Goal: Information Seeking & Learning: Learn about a topic

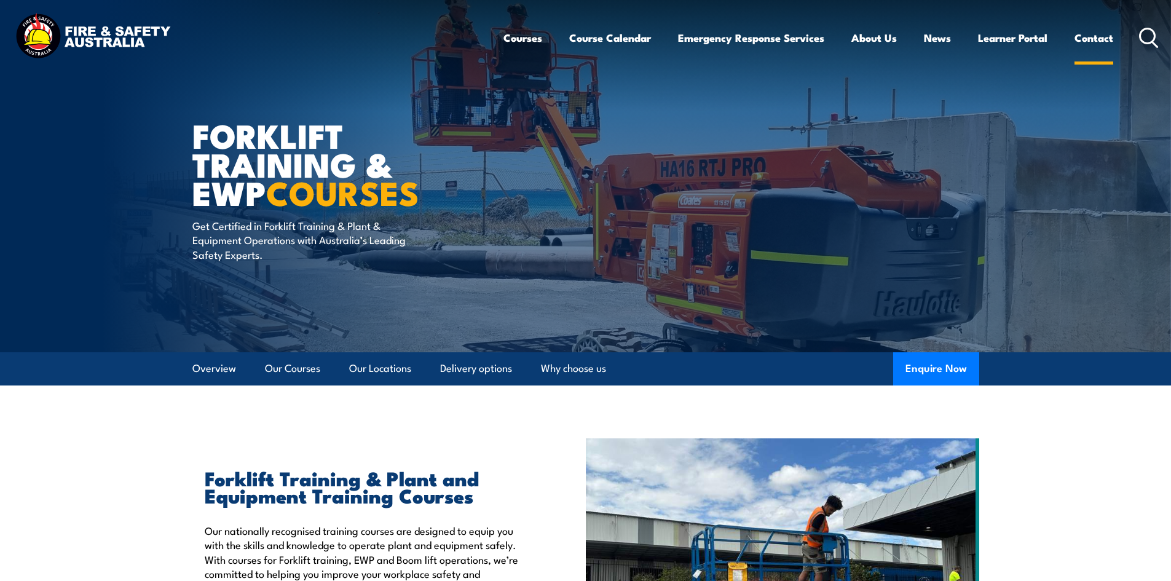
click at [1092, 33] on link "Contact" at bounding box center [1093, 38] width 39 height 33
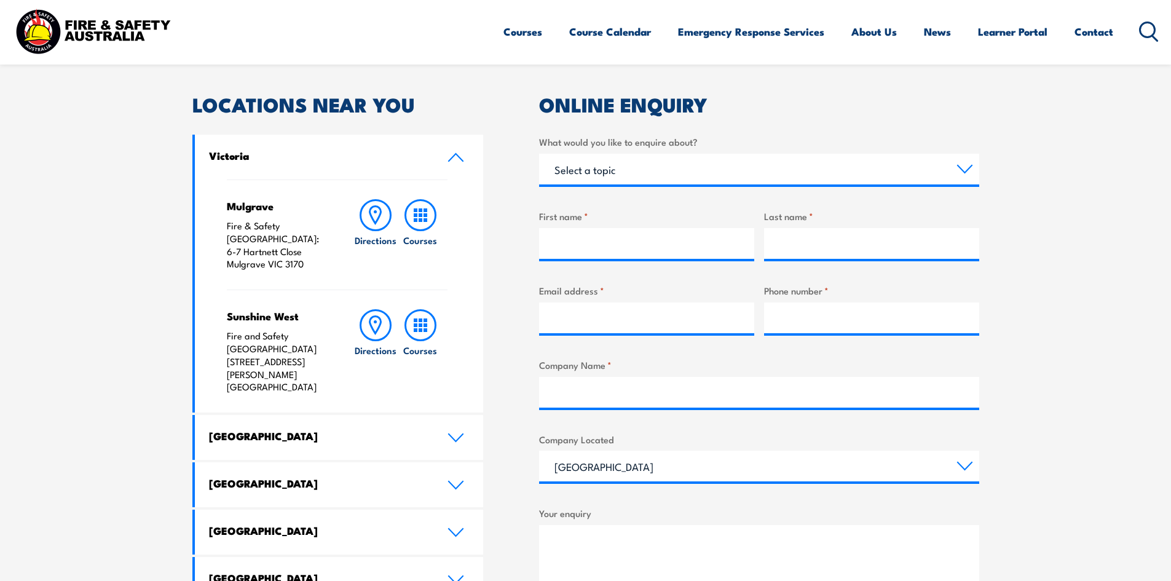
scroll to position [410, 0]
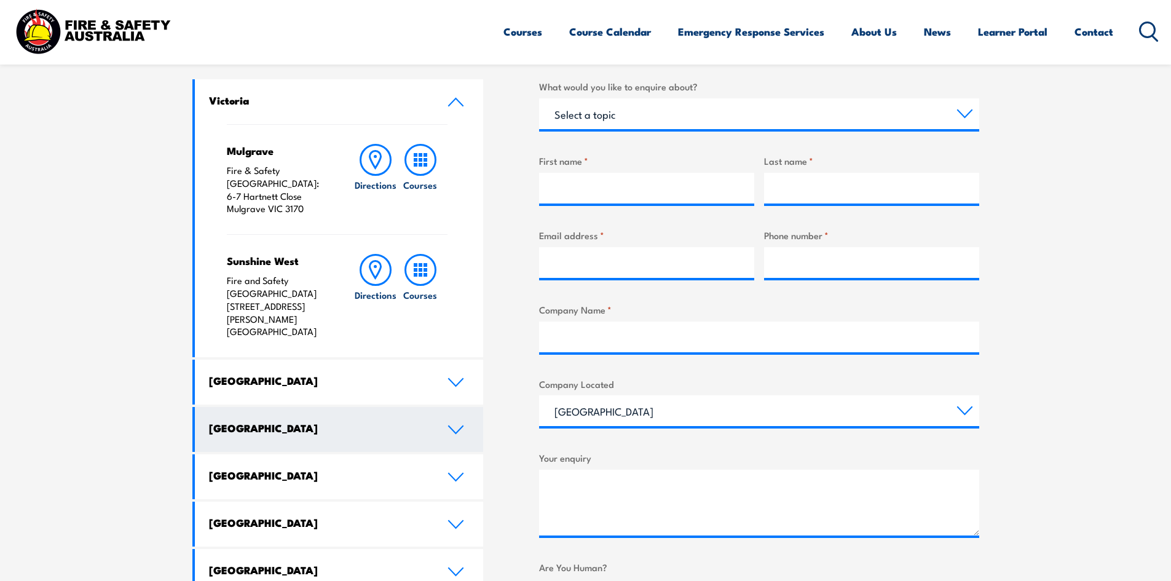
click at [356, 407] on link "[GEOGRAPHIC_DATA]" at bounding box center [339, 429] width 289 height 45
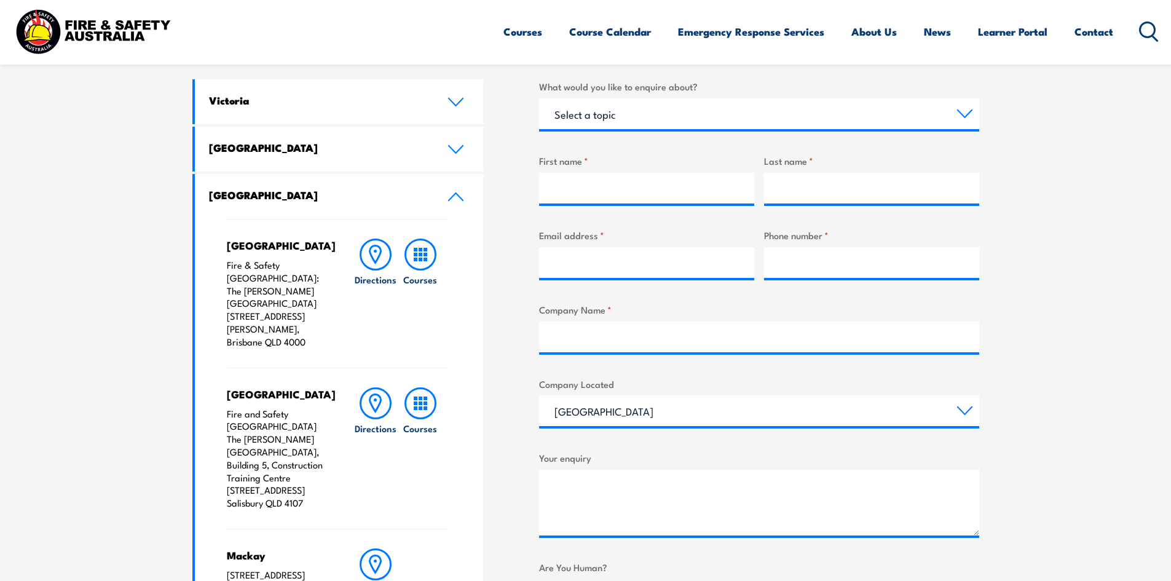
click at [228, 256] on div "Brisbane City Fire & Safety Australia: The George Williams Hotel 317-325 George…" at bounding box center [339, 494] width 289 height 550
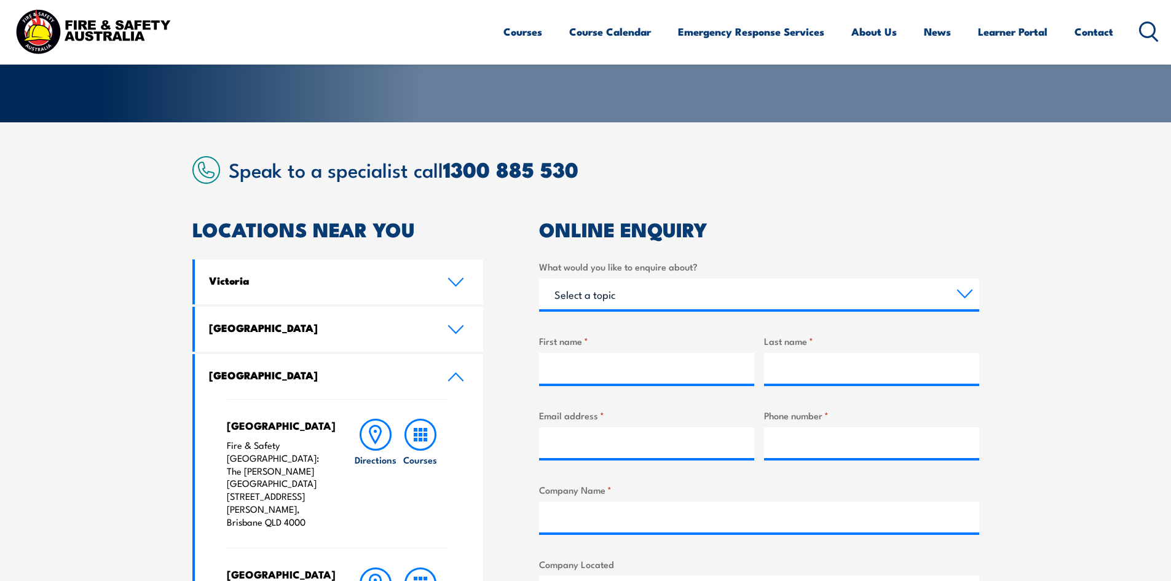
scroll to position [0, 0]
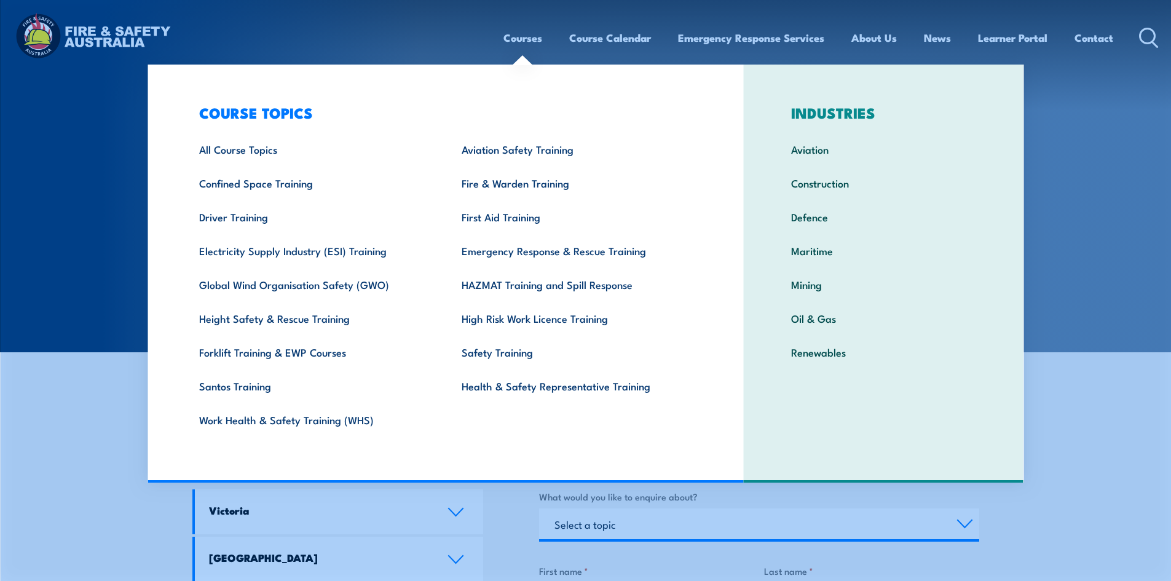
click at [527, 39] on link "Courses" at bounding box center [522, 38] width 39 height 33
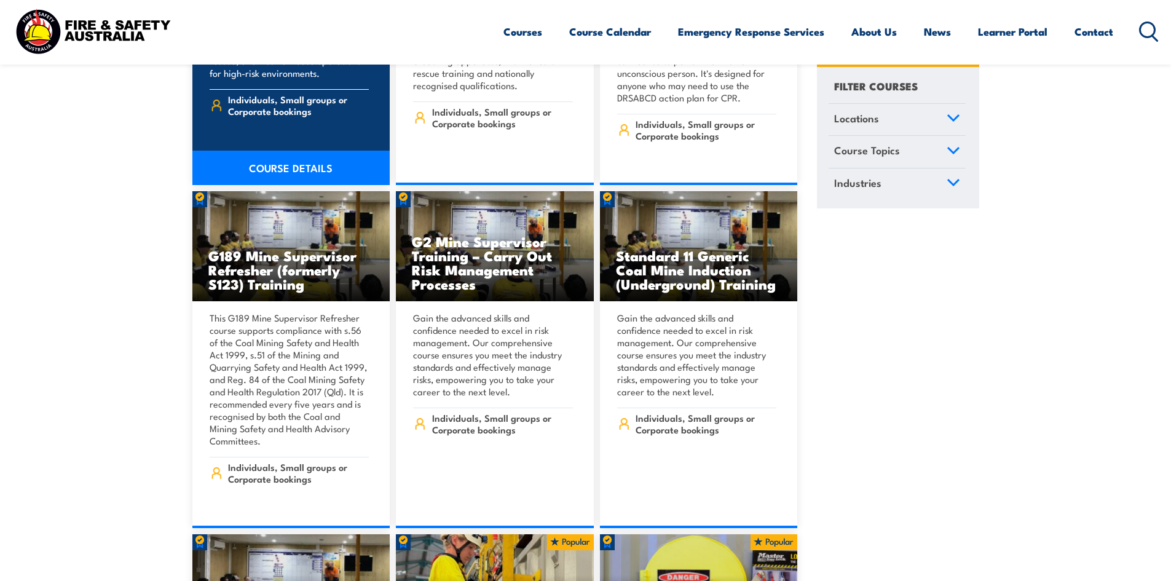
scroll to position [614, 0]
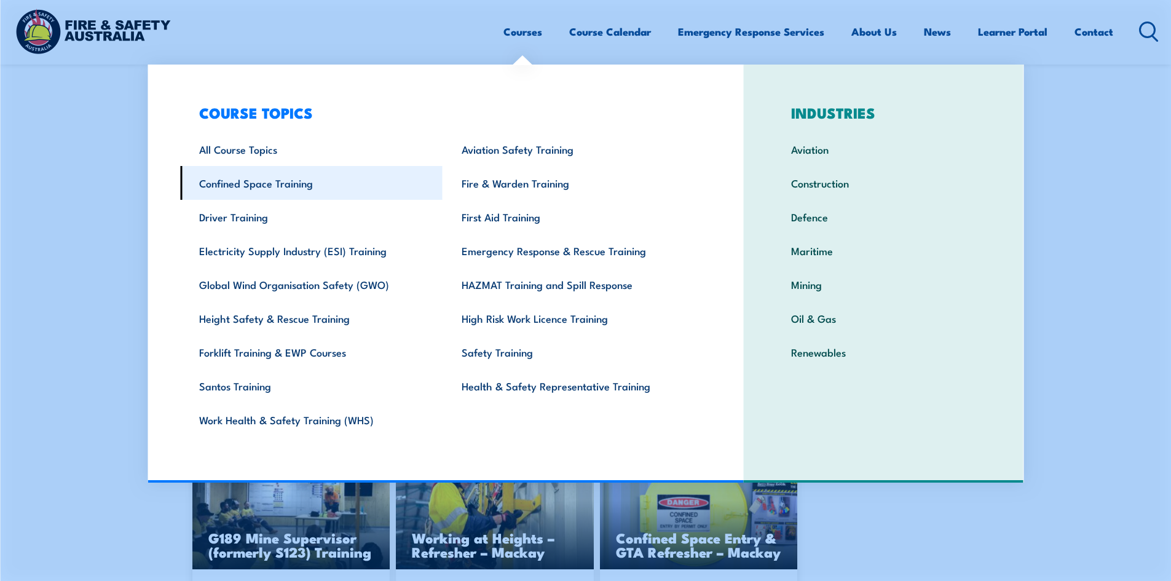
click at [275, 194] on link "Confined Space Training" at bounding box center [311, 183] width 262 height 34
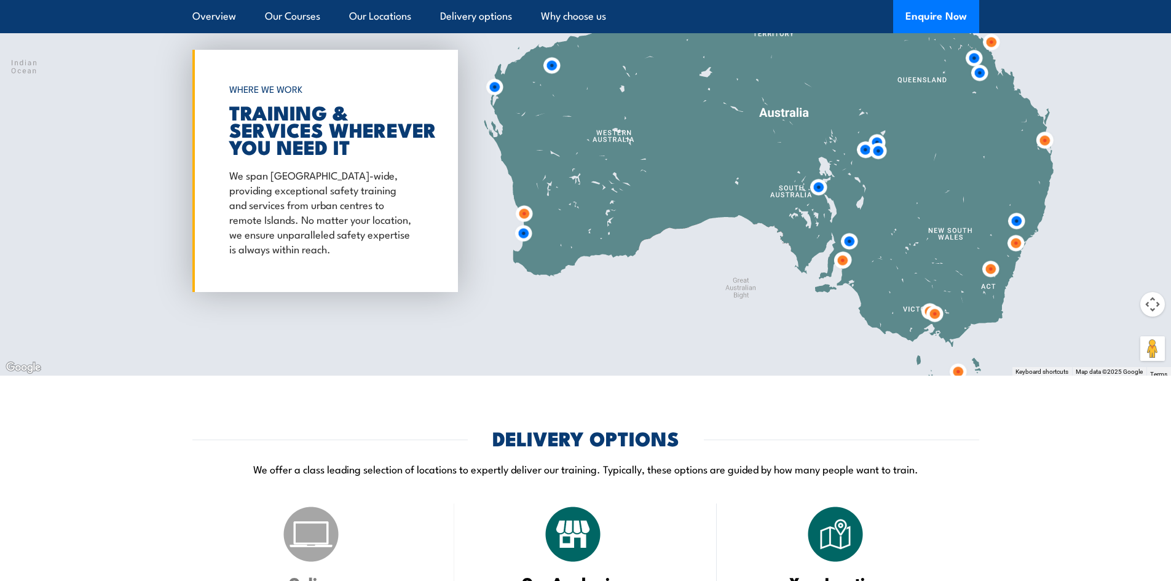
scroll to position [1843, 0]
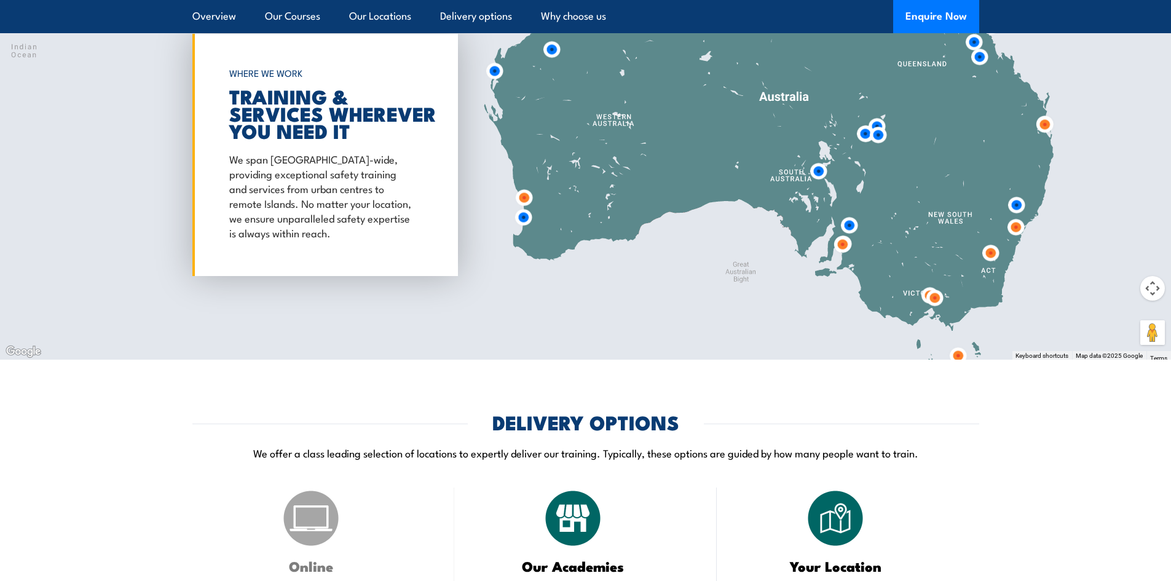
click at [1042, 122] on img at bounding box center [1044, 124] width 23 height 23
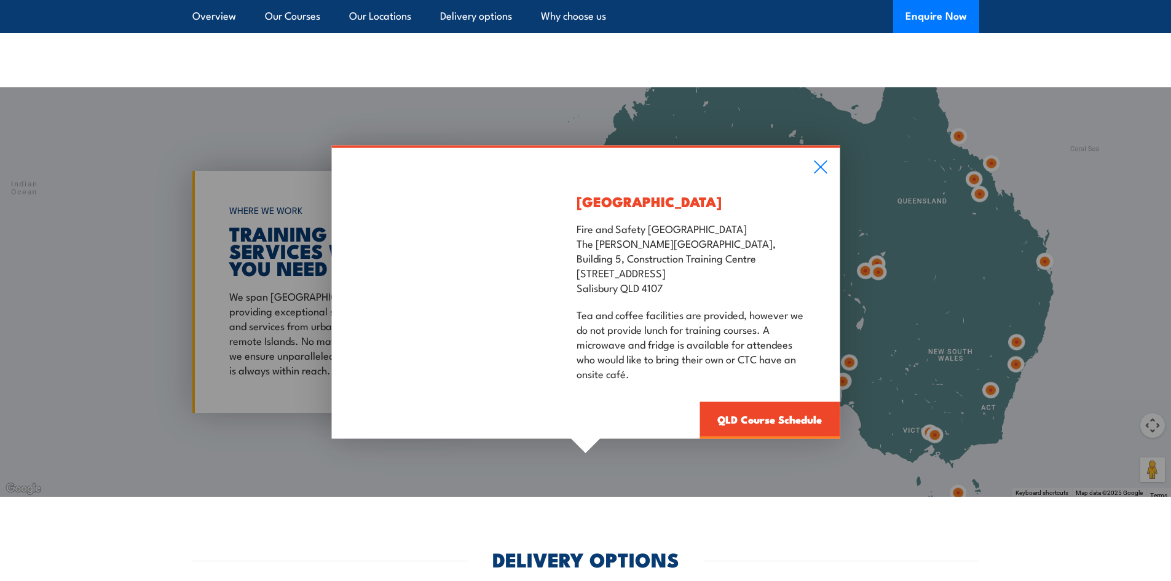
scroll to position [1639, 0]
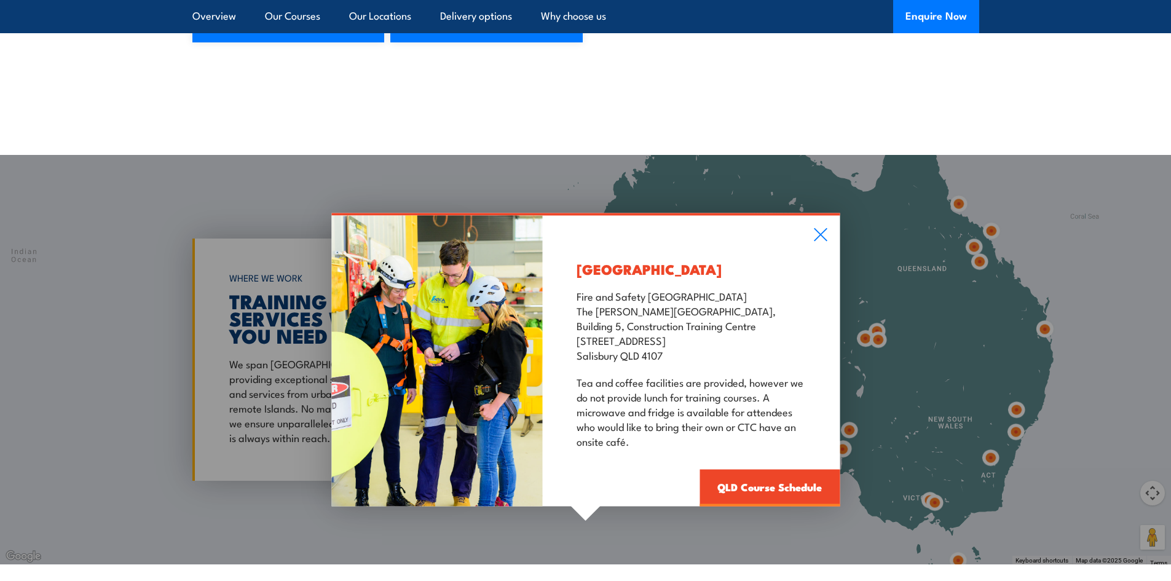
click at [825, 226] on div "Salisbury Fire and Safety Australia The Bob Marshman Building, Building 5, Cons…" at bounding box center [691, 361] width 297 height 291
click at [820, 239] on icon at bounding box center [820, 235] width 14 height 14
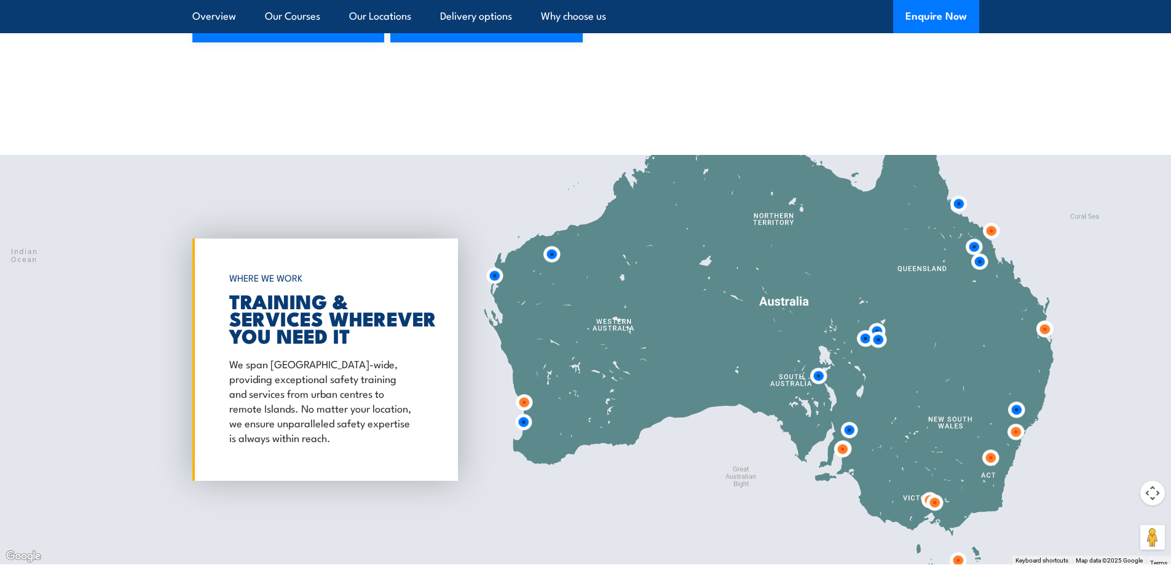
click at [1043, 372] on div at bounding box center [585, 359] width 1171 height 409
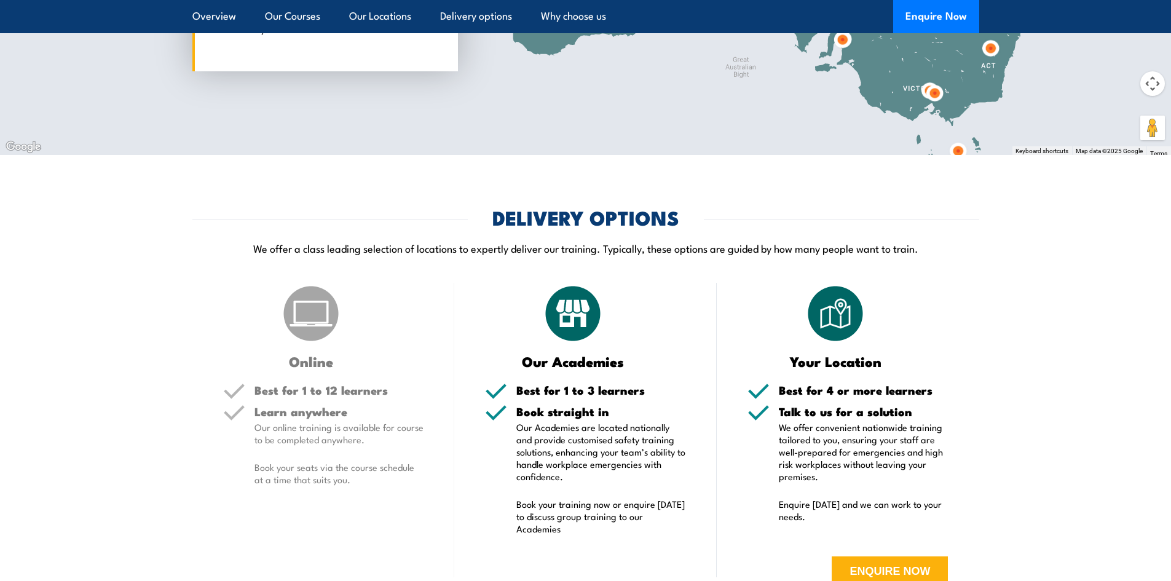
scroll to position [2253, 0]
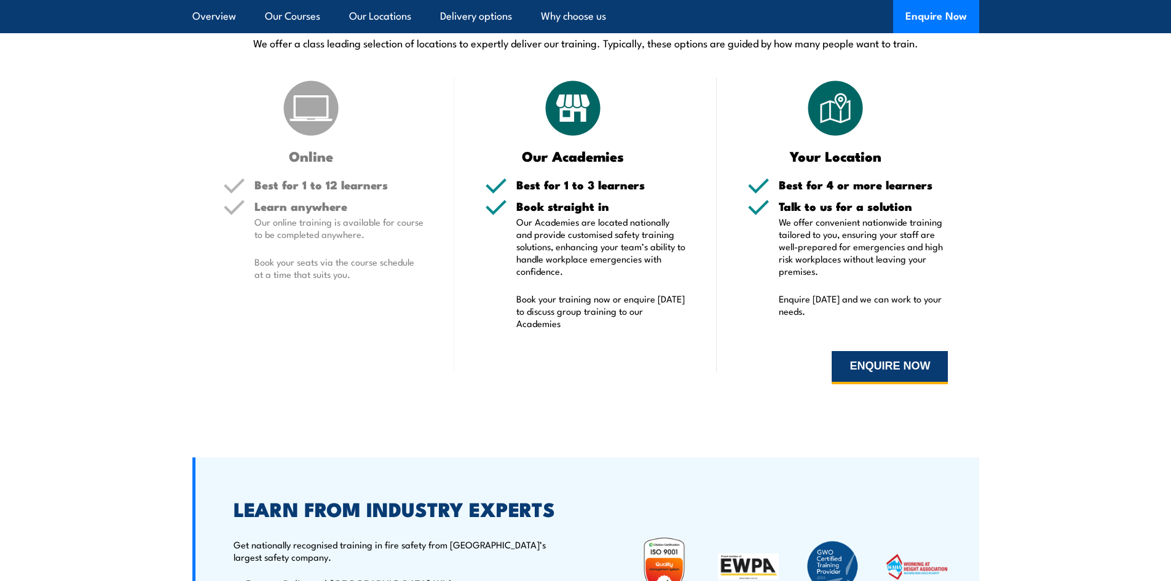
click at [852, 363] on button "ENQUIRE NOW" at bounding box center [889, 367] width 116 height 33
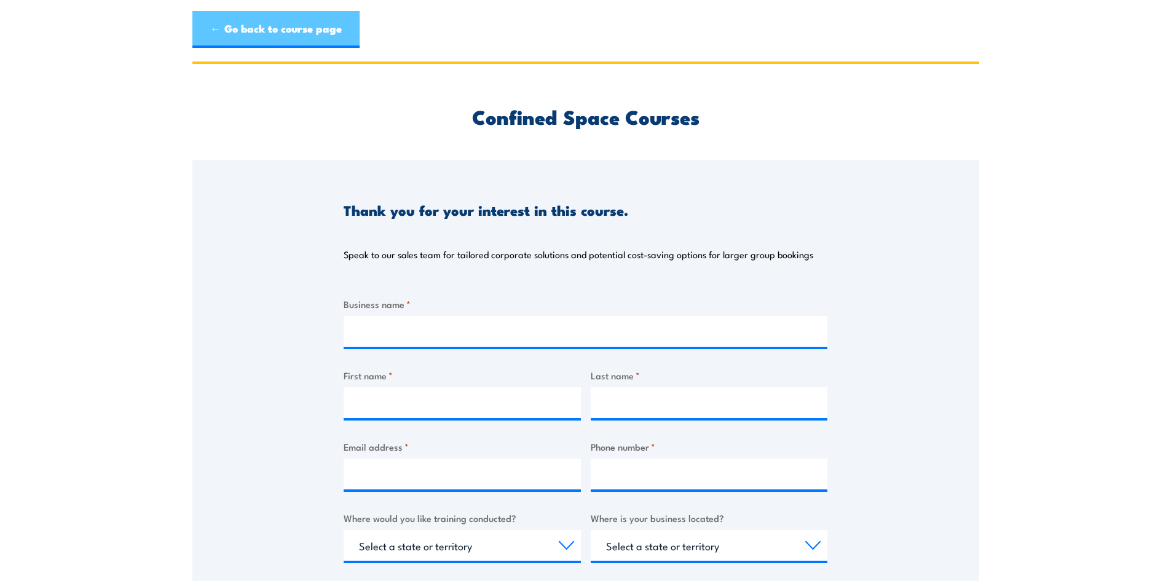
click at [219, 37] on link "← Go back to course page" at bounding box center [275, 29] width 167 height 37
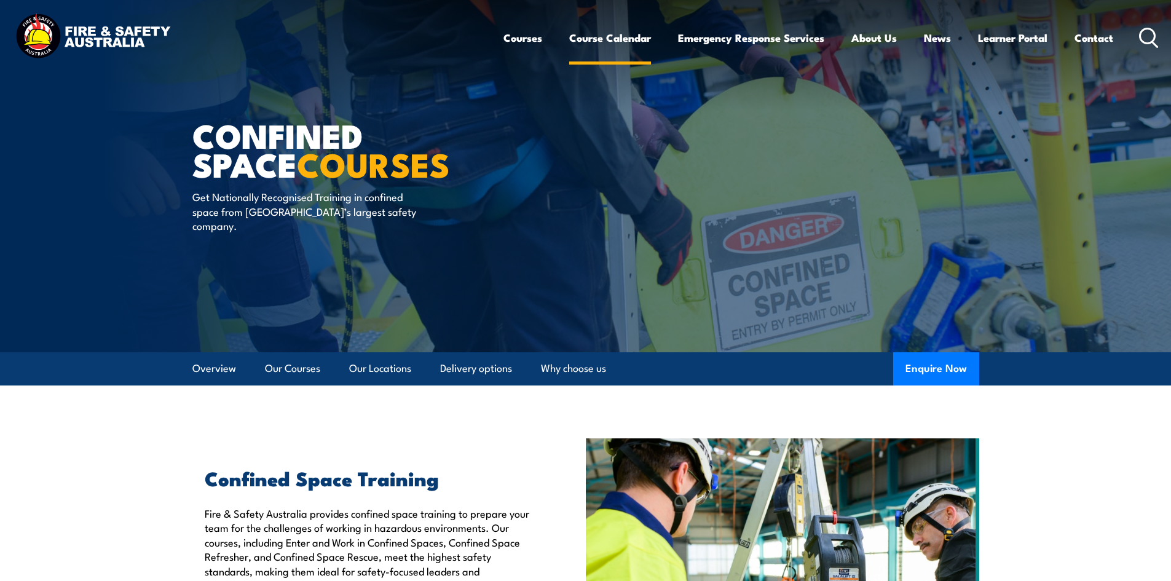
click at [583, 38] on link "Course Calendar" at bounding box center [610, 38] width 82 height 33
click at [1099, 39] on link "Contact" at bounding box center [1093, 38] width 39 height 33
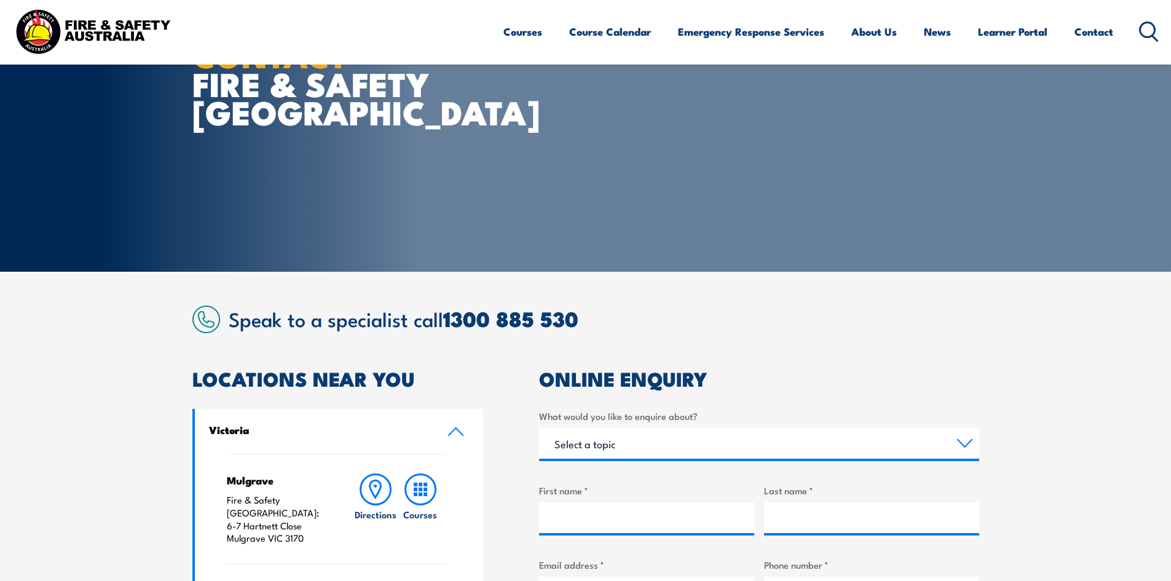
scroll to position [410, 0]
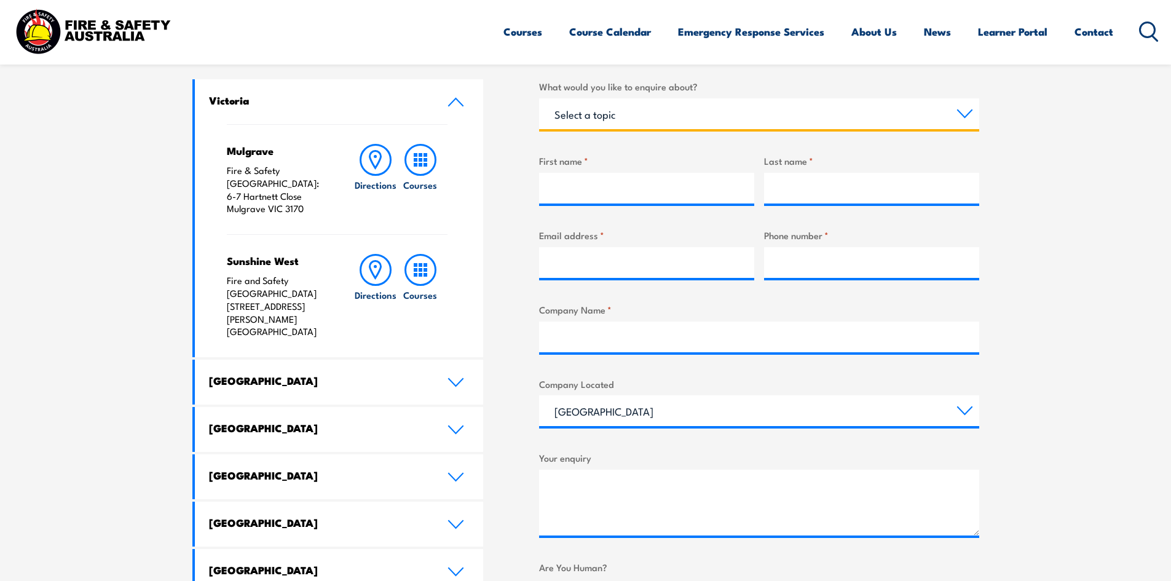
click at [630, 119] on select "Select a topic Training Emergency Response Services General Enquiry" at bounding box center [759, 113] width 440 height 31
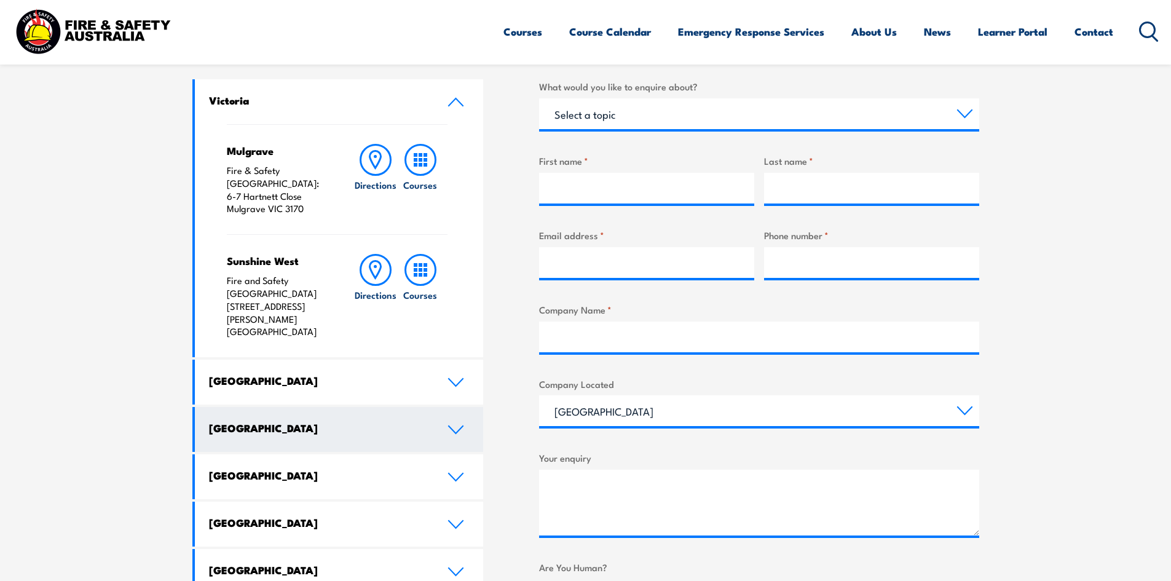
click at [299, 421] on h4 "[GEOGRAPHIC_DATA]" at bounding box center [319, 428] width 220 height 14
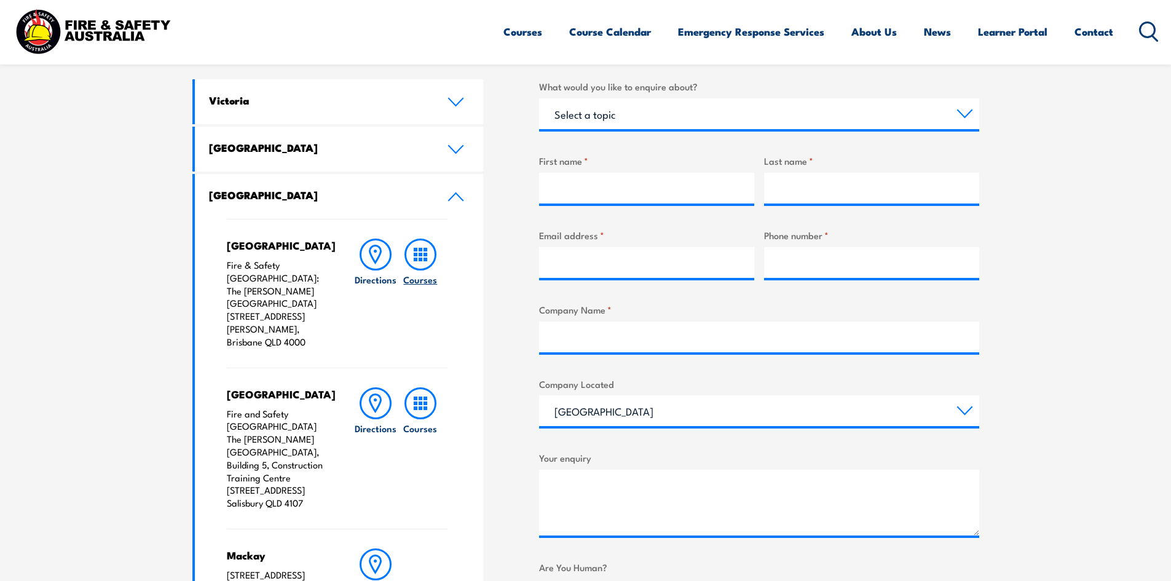
click at [426, 257] on rect at bounding box center [425, 259] width 4 height 4
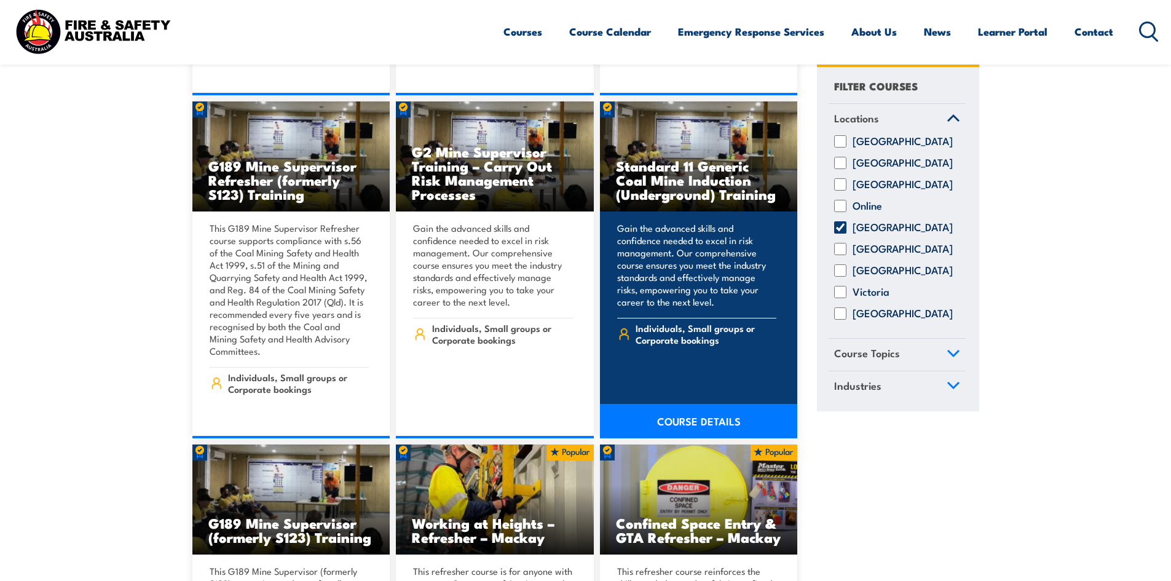
scroll to position [614, 0]
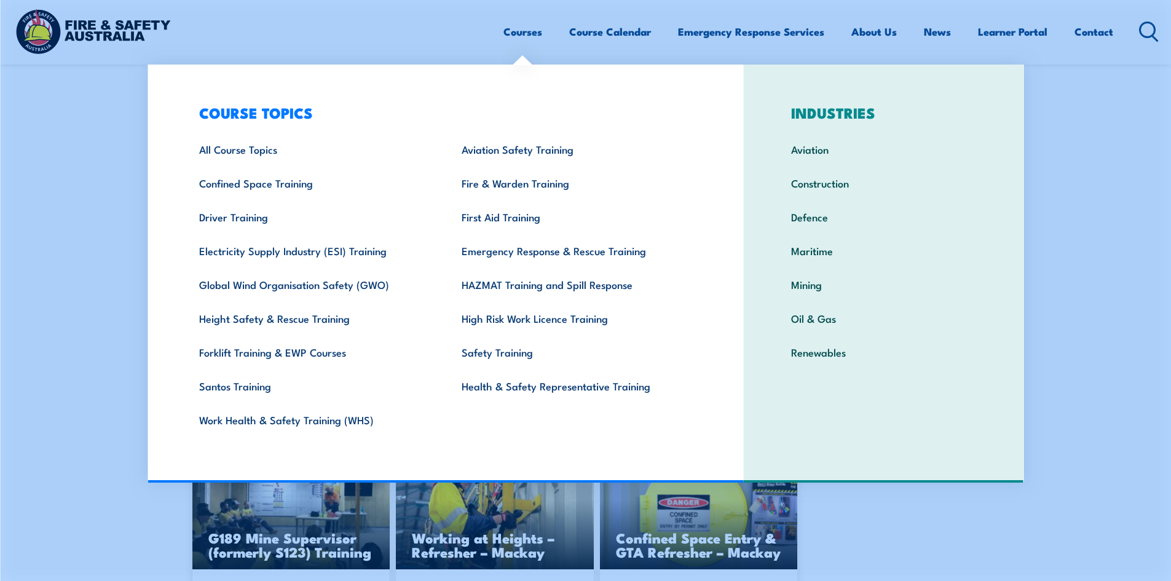
click at [517, 41] on link "Courses" at bounding box center [522, 31] width 39 height 33
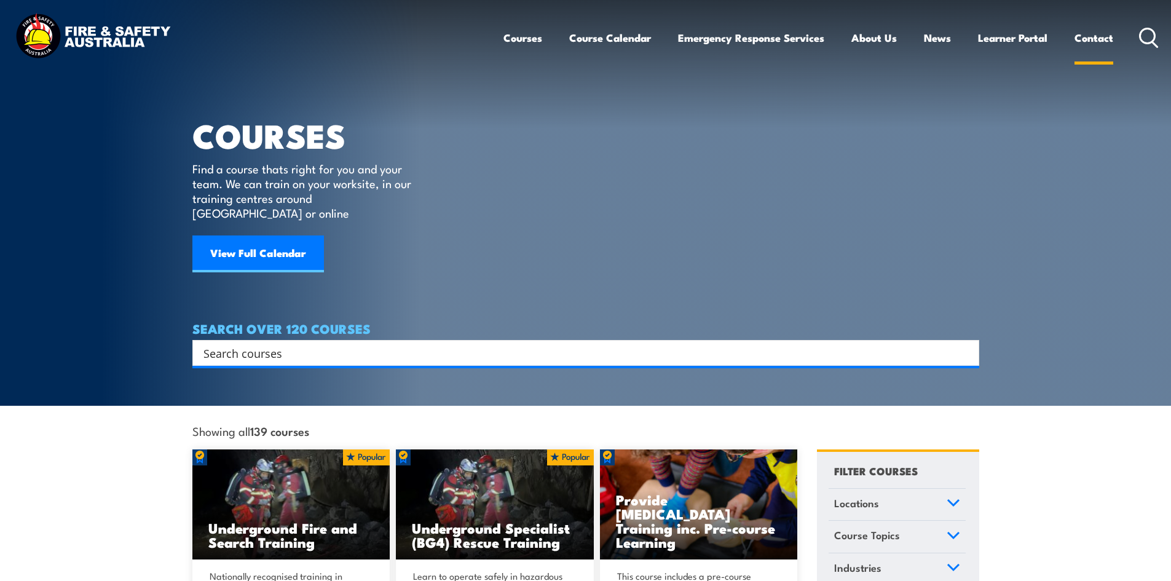
click at [1095, 38] on link "Contact" at bounding box center [1093, 38] width 39 height 33
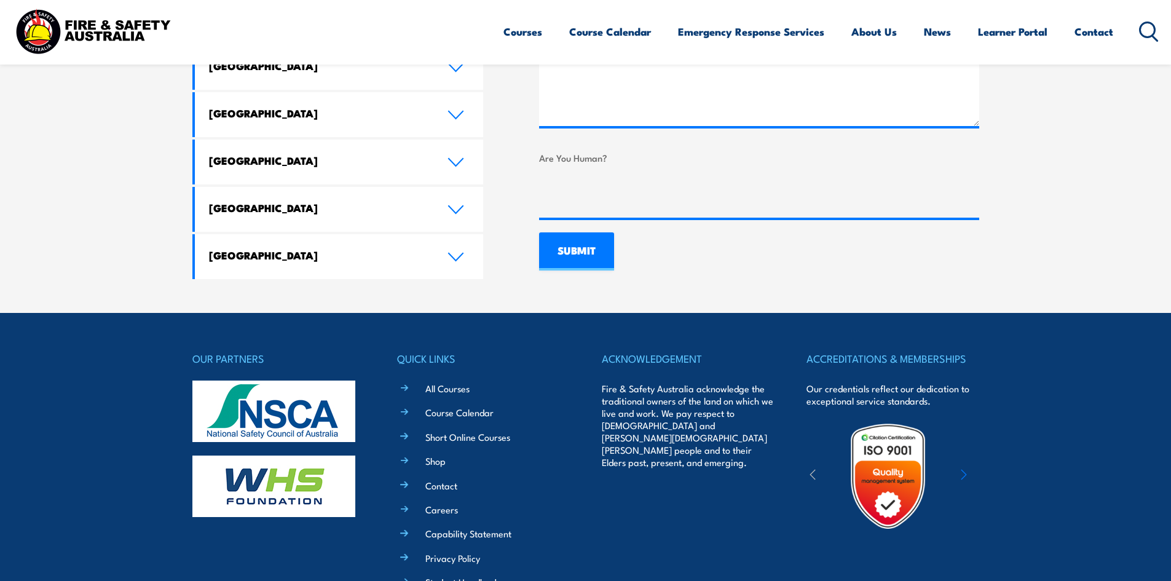
scroll to position [935, 0]
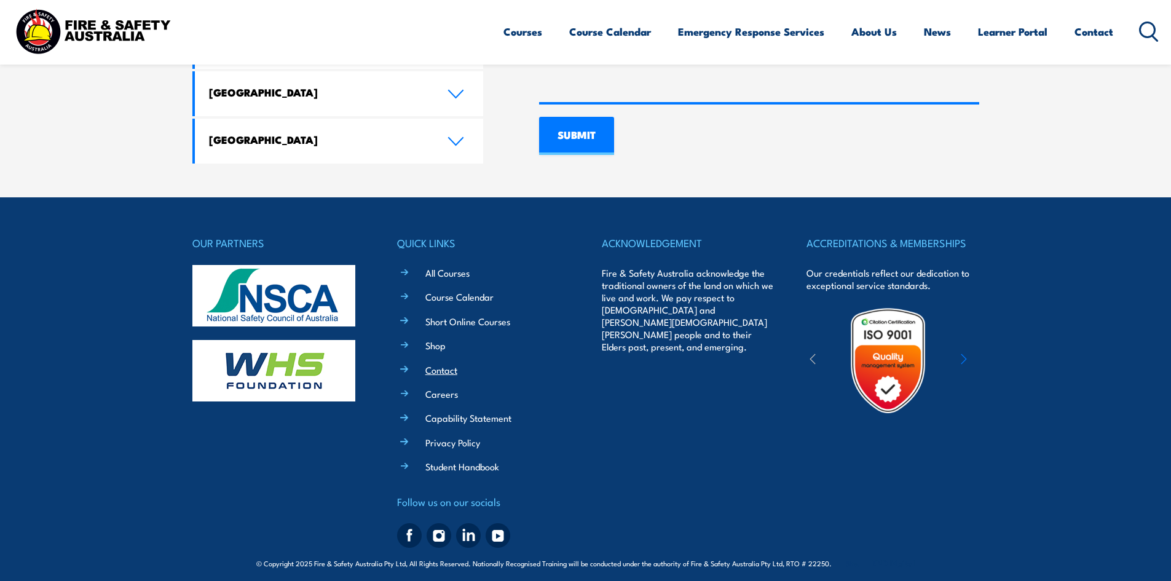
click at [447, 363] on link "Contact" at bounding box center [441, 369] width 32 height 13
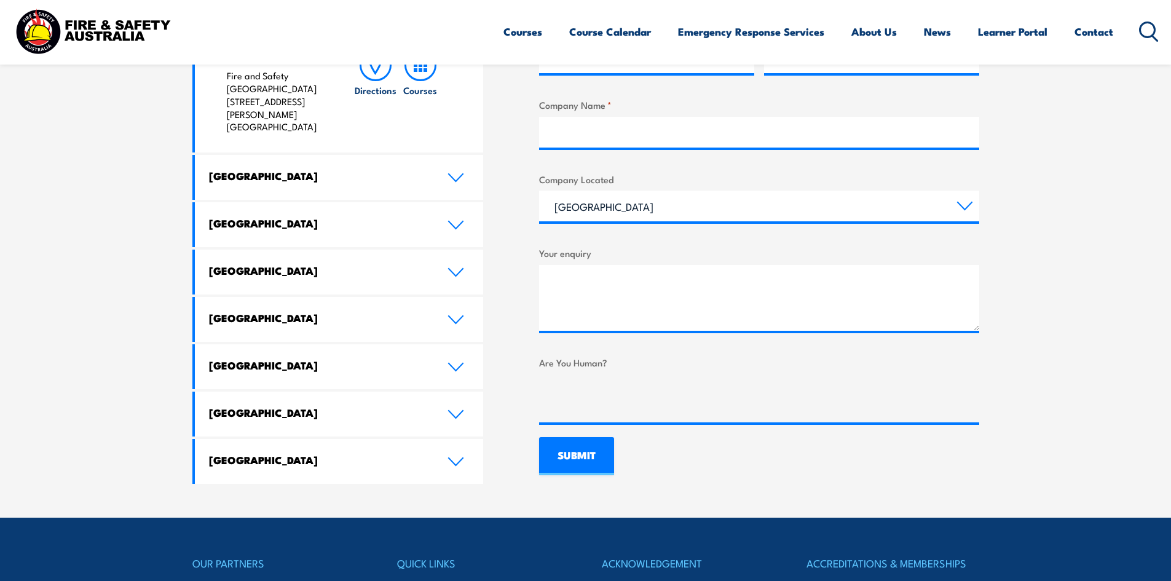
scroll to position [410, 0]
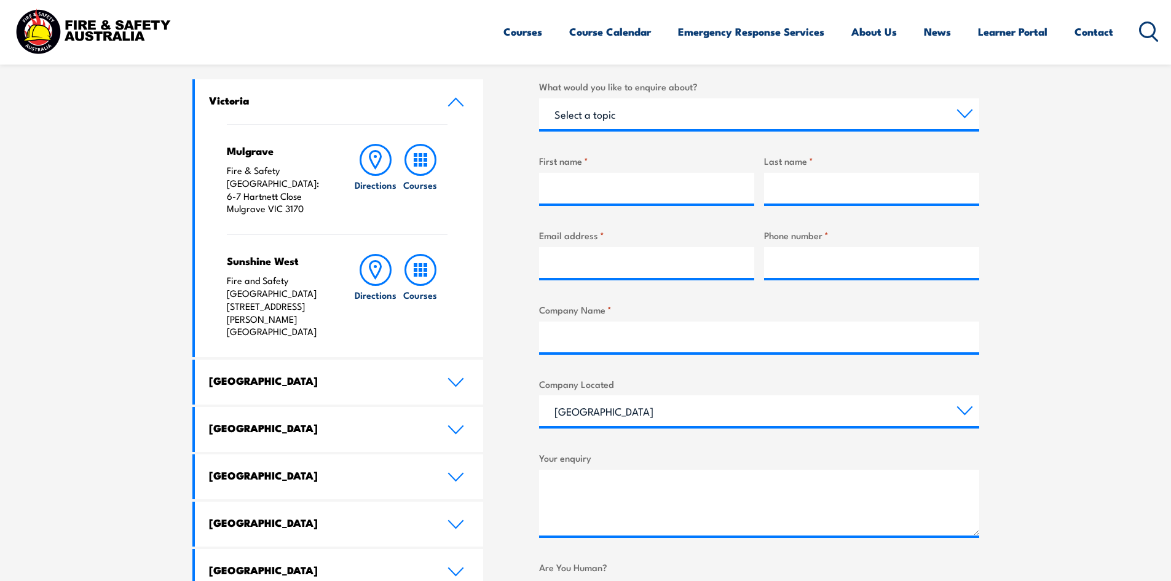
click at [449, 116] on link "Victoria" at bounding box center [339, 101] width 289 height 45
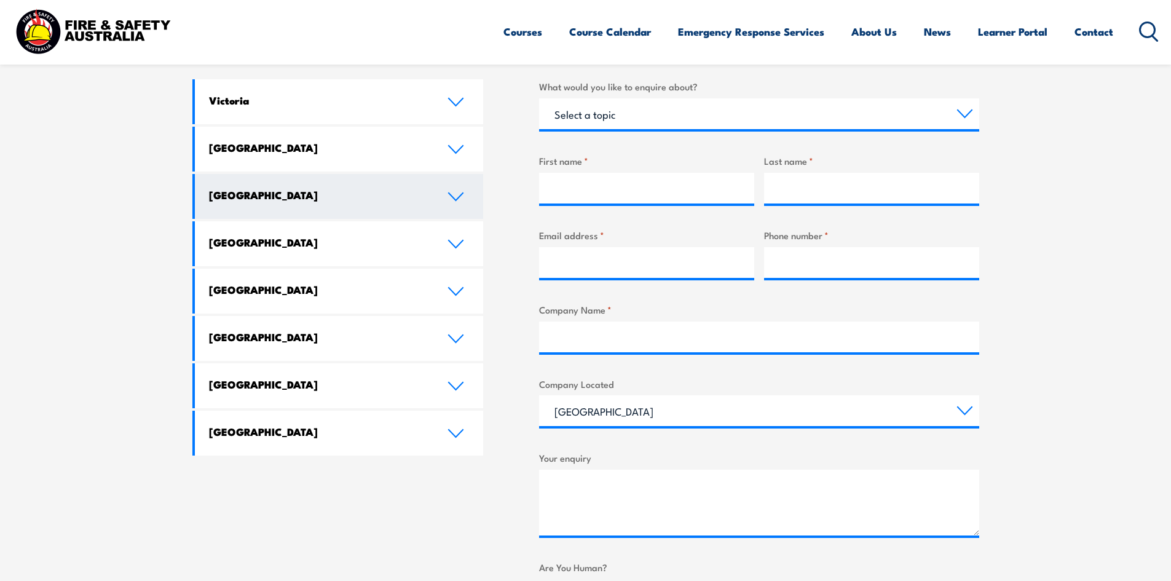
click at [417, 199] on h4 "[GEOGRAPHIC_DATA]" at bounding box center [319, 195] width 220 height 14
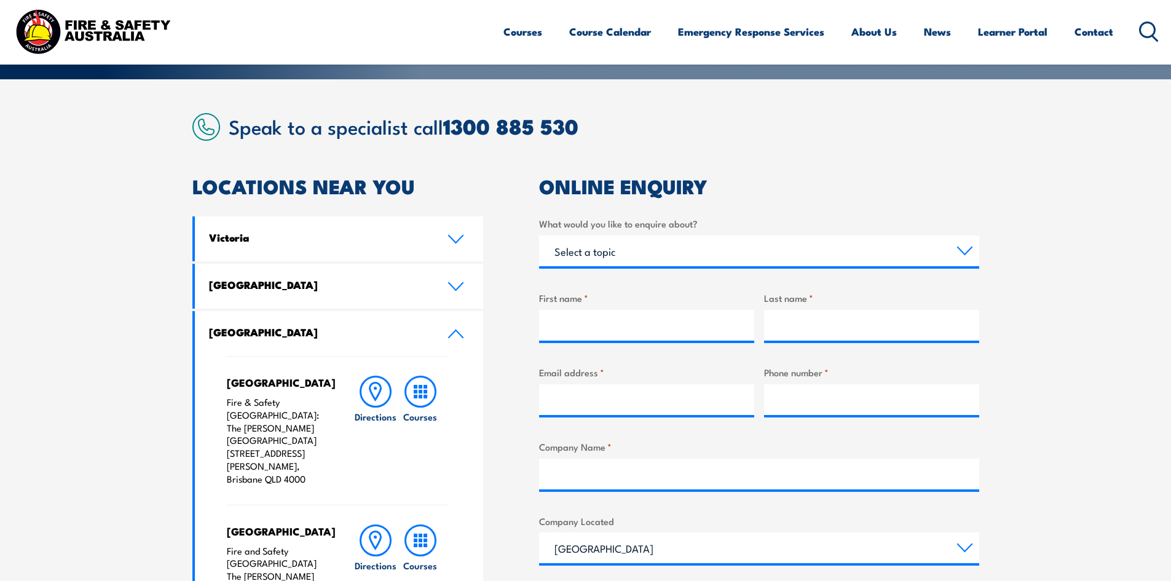
scroll to position [205, 0]
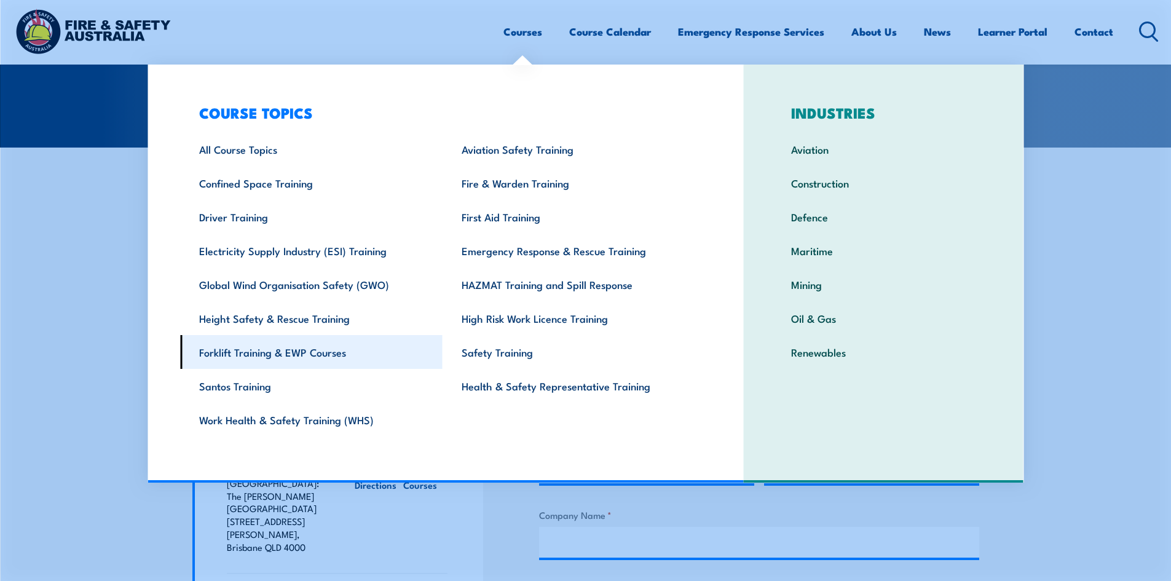
click at [254, 355] on link "Forklift Training & EWP Courses" at bounding box center [311, 352] width 262 height 34
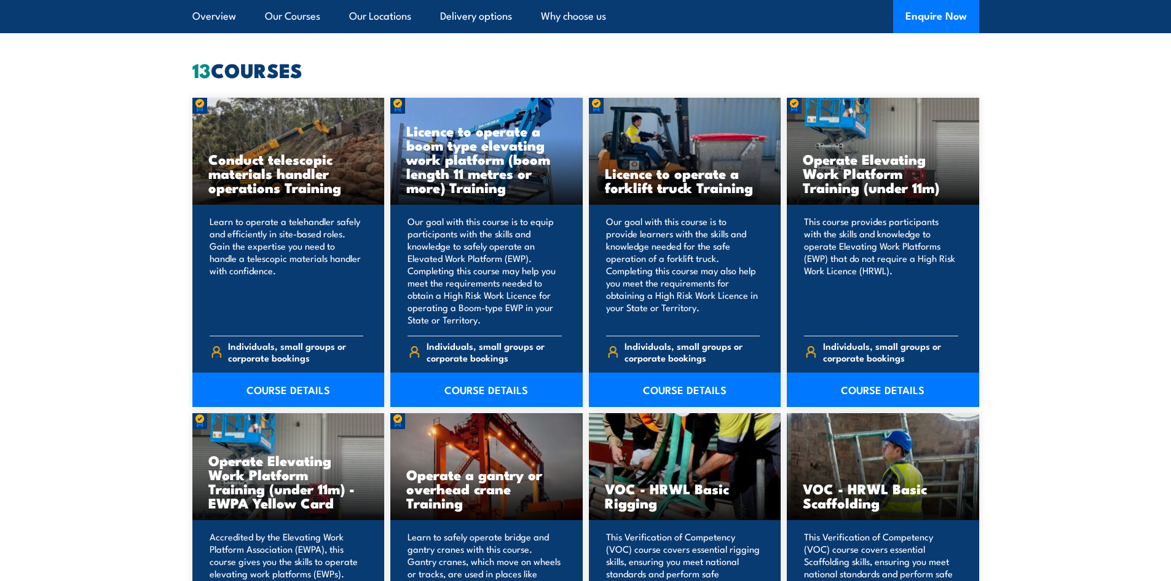
scroll to position [1024, 0]
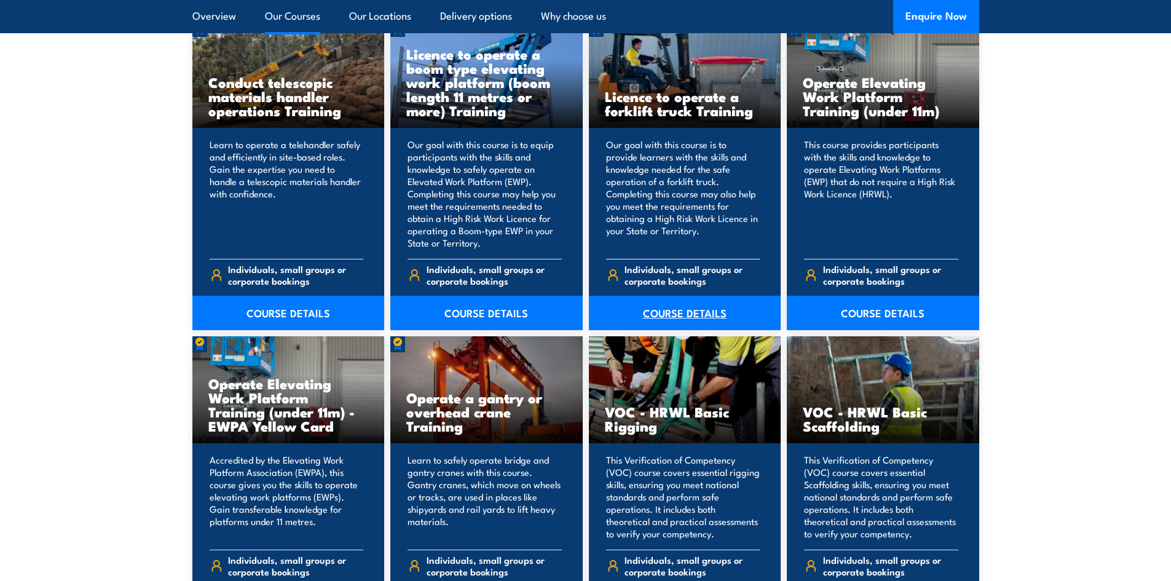
click at [665, 309] on link "COURSE DETAILS" at bounding box center [685, 313] width 192 height 34
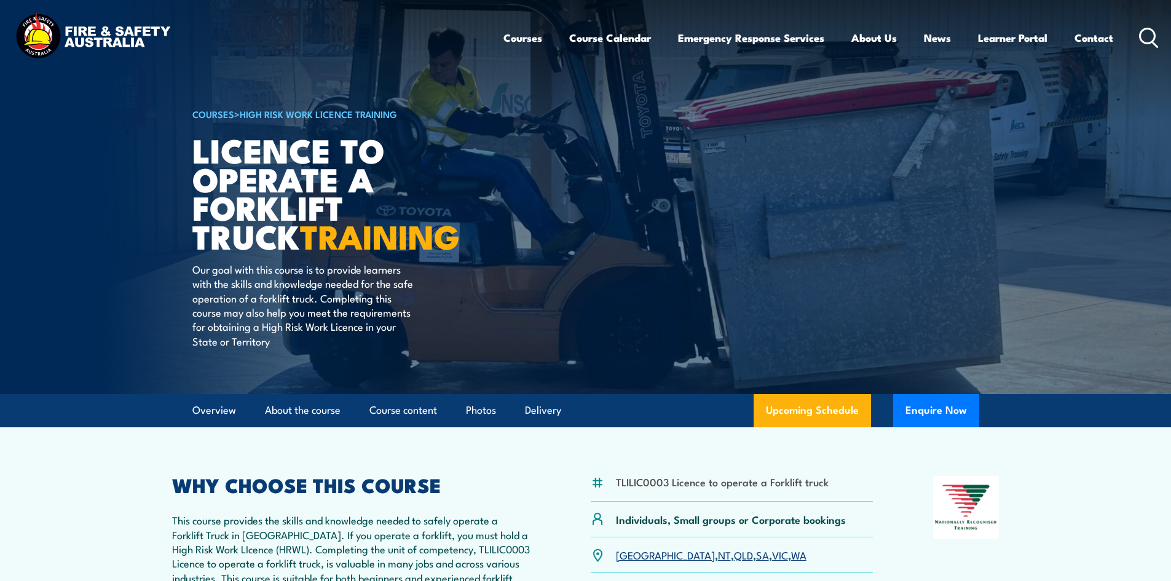
scroll to position [205, 0]
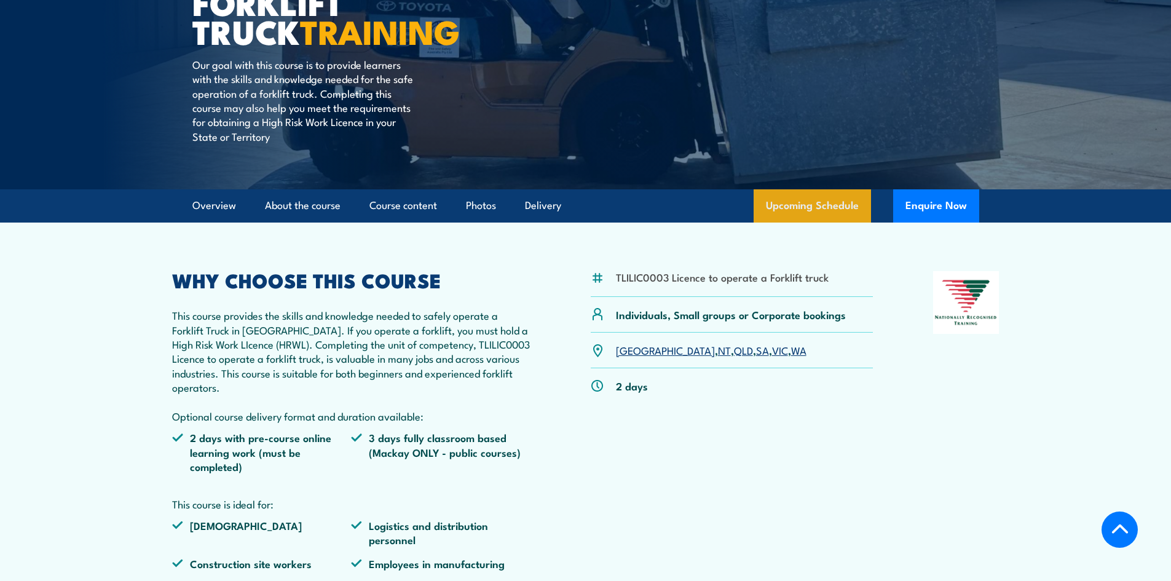
click at [823, 215] on link "Upcoming Schedule" at bounding box center [811, 205] width 117 height 33
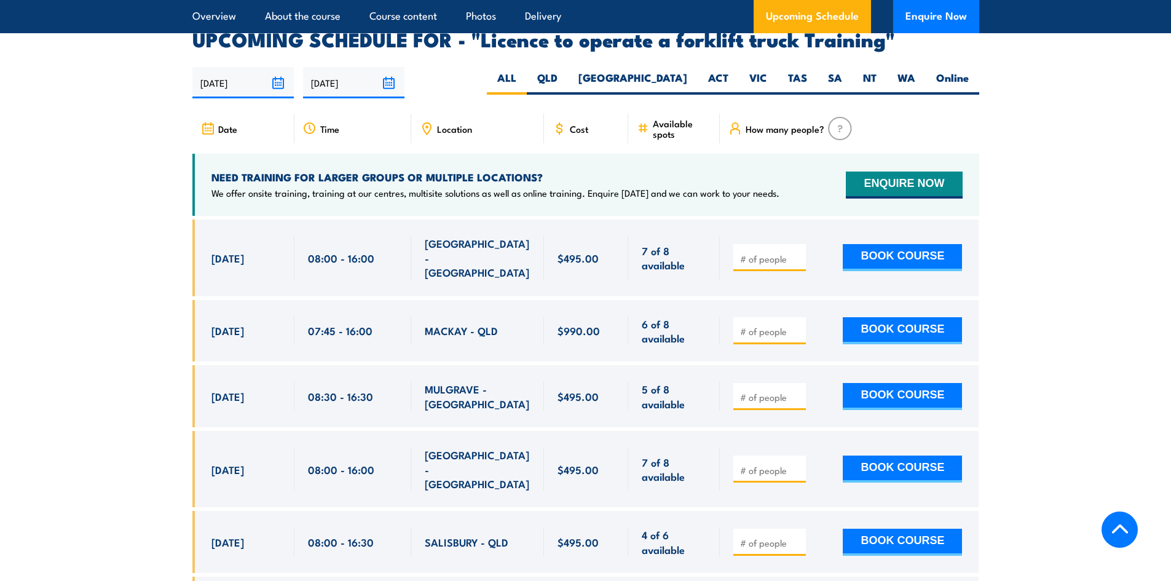
scroll to position [2057, 0]
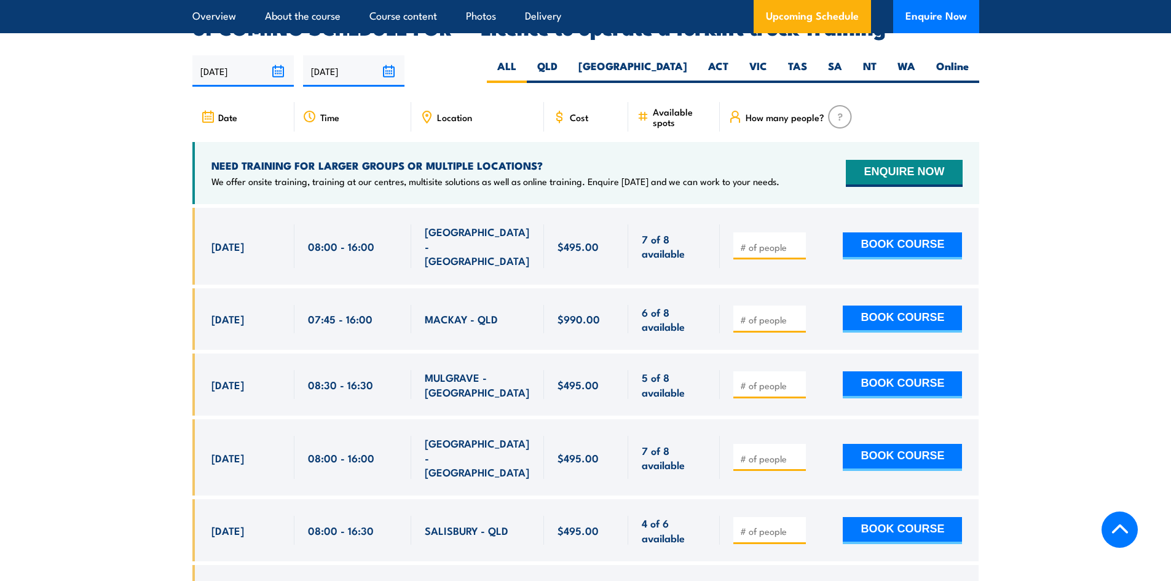
click at [464, 112] on span "Location" at bounding box center [454, 117] width 35 height 10
click at [568, 59] on label "QLD" at bounding box center [547, 71] width 41 height 24
click at [565, 59] on input "QLD" at bounding box center [561, 63] width 8 height 8
radio input "true"
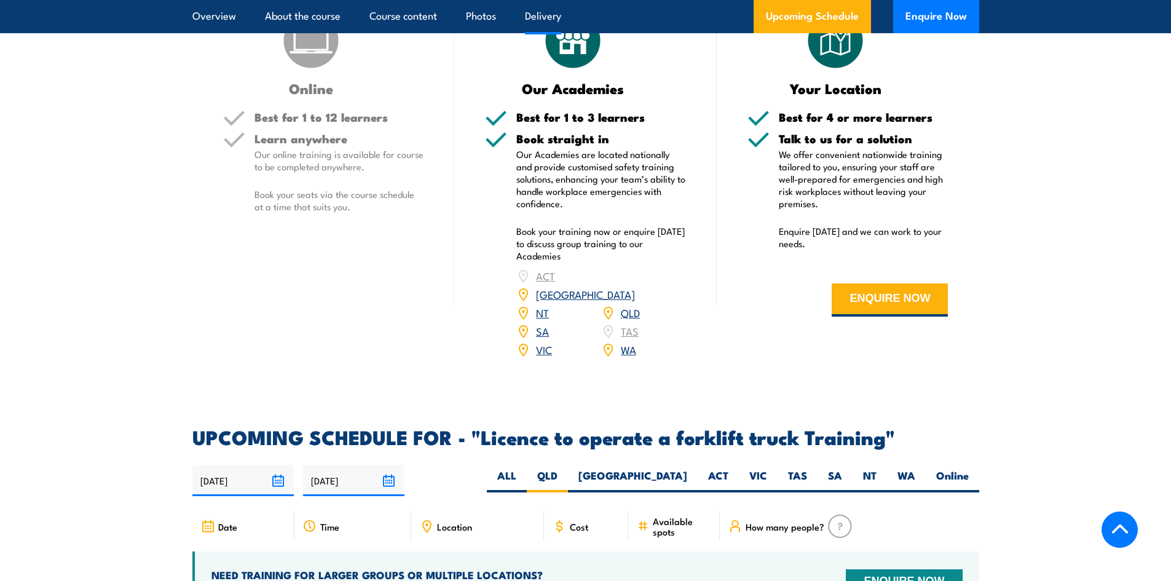
scroll to position [1238, 0]
